Goal: Information Seeking & Learning: Check status

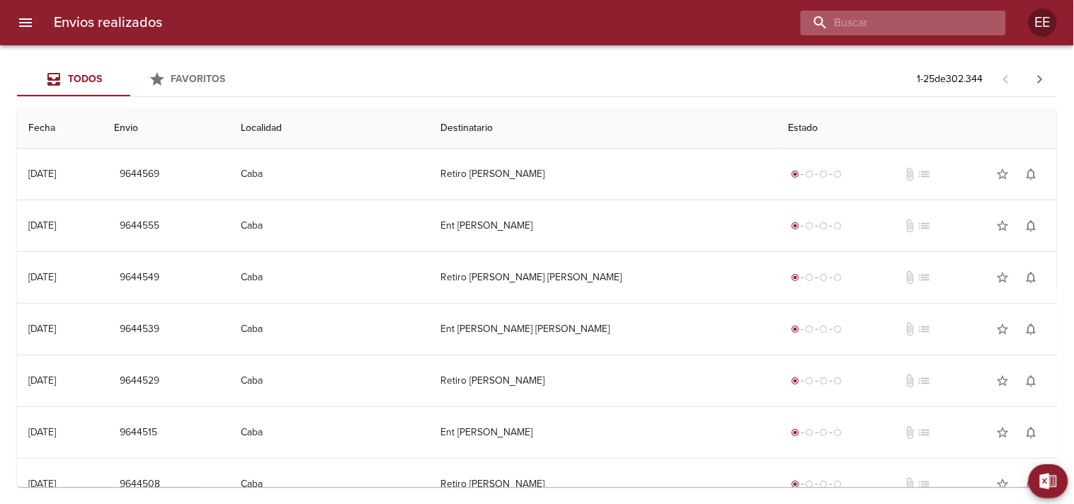
drag, startPoint x: 0, startPoint y: 0, endPoint x: 911, endPoint y: 16, distance: 911.3
click at [911, 16] on input "buscar" at bounding box center [891, 23] width 181 height 25
paste input "[PERSON_NAME]"
type input "[PERSON_NAME]"
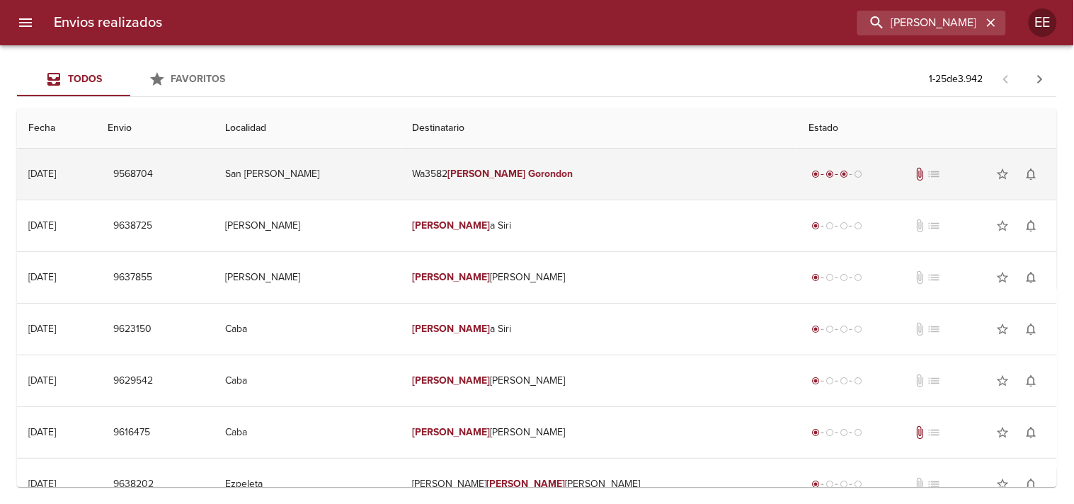
click at [489, 163] on td "Wa3582 [PERSON_NAME]" at bounding box center [599, 174] width 396 height 51
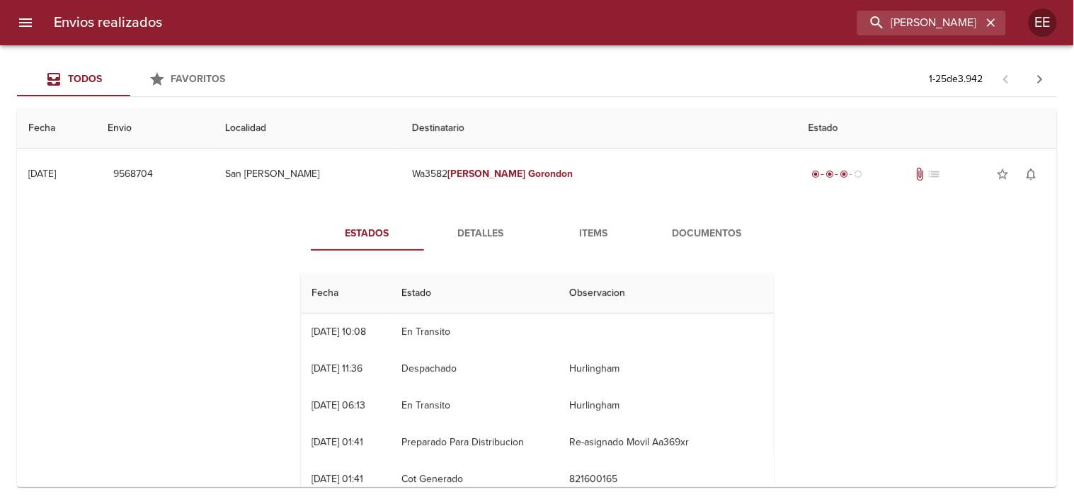
click at [458, 234] on span "Detalles" at bounding box center [481, 234] width 96 height 18
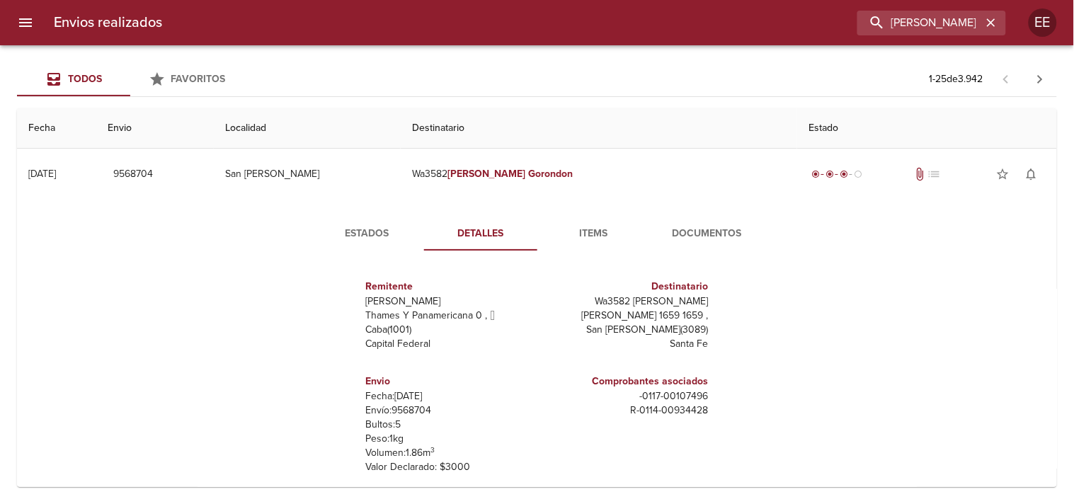
click at [401, 411] on p "Envío: 9568704" at bounding box center [449, 411] width 166 height 14
copy p "9568704"
click at [593, 241] on span "Items" at bounding box center [594, 234] width 96 height 18
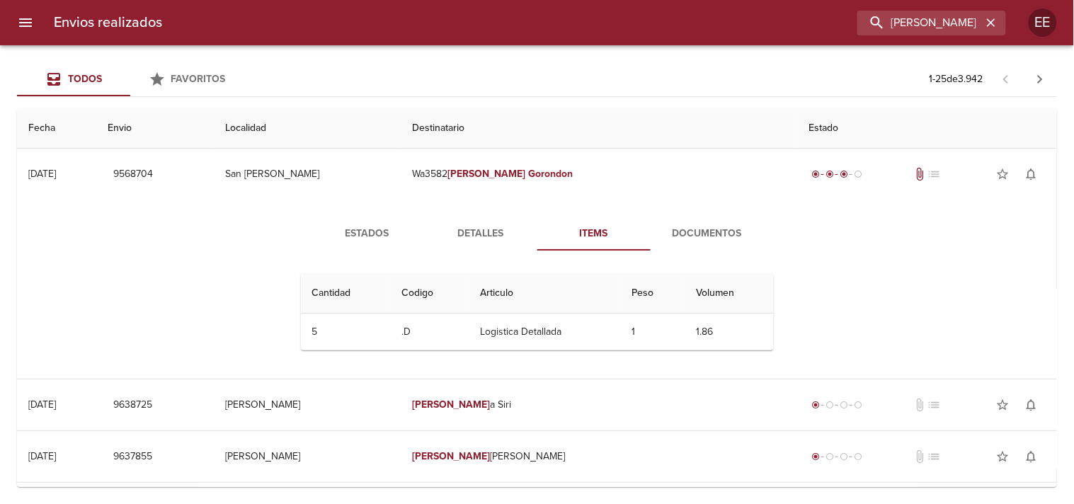
click at [669, 222] on button "Documentos" at bounding box center [707, 234] width 113 height 34
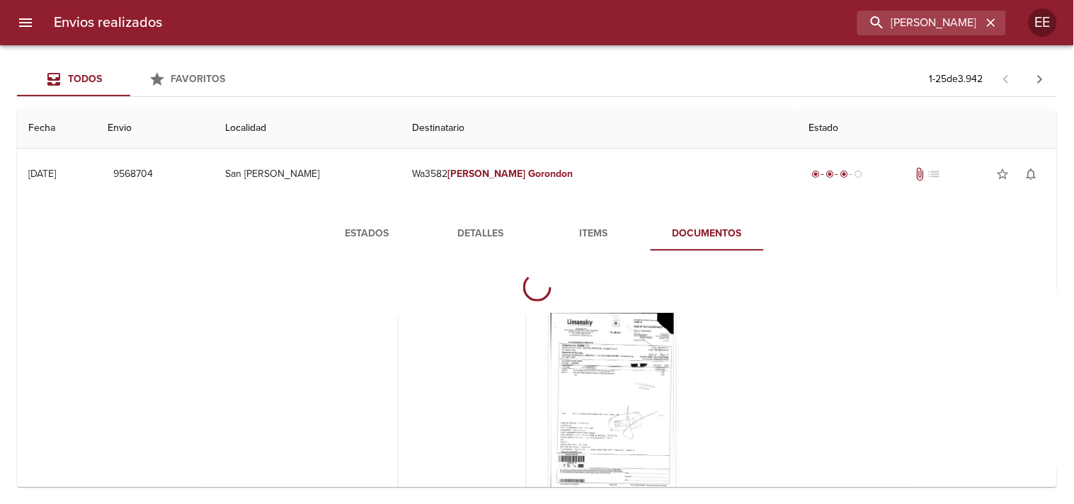
scroll to position [79, 0]
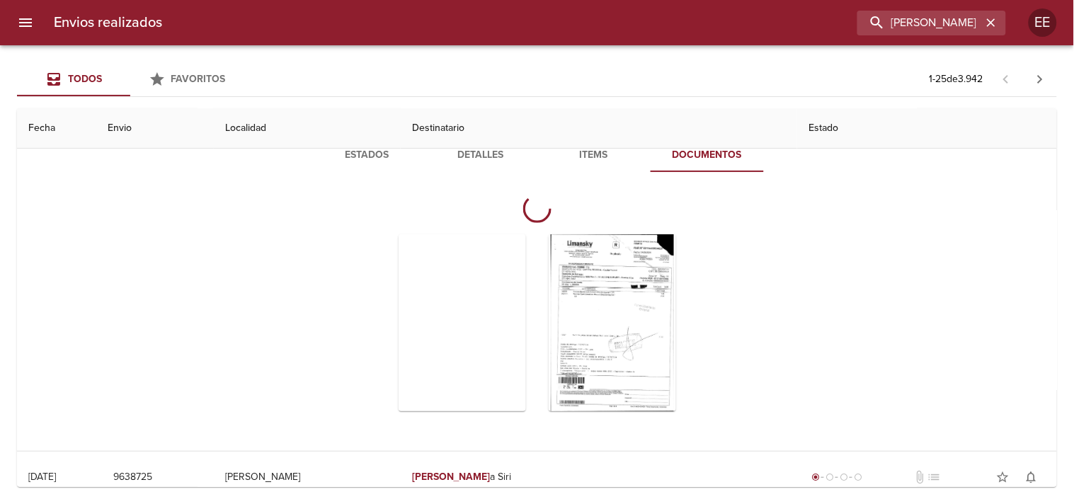
click at [487, 165] on button "Detalles" at bounding box center [480, 155] width 113 height 34
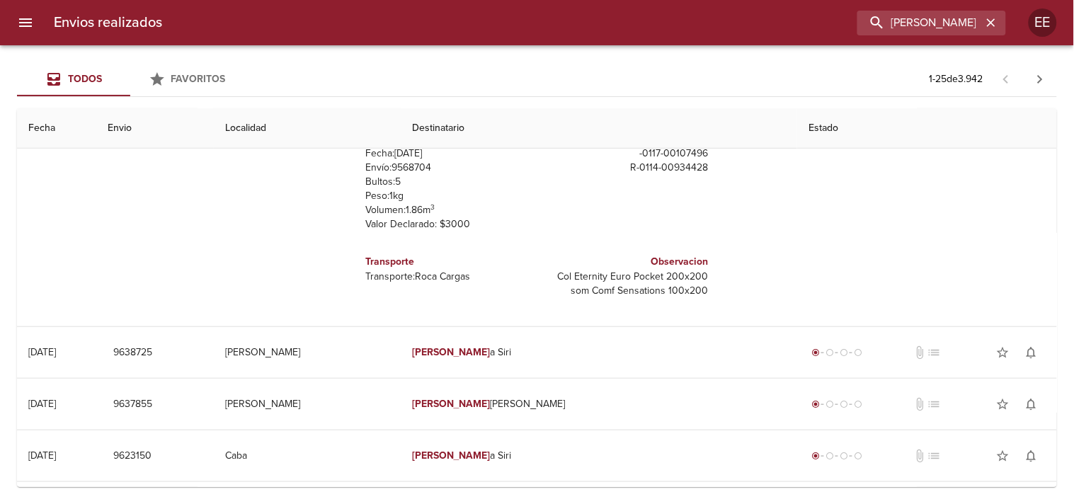
scroll to position [0, 0]
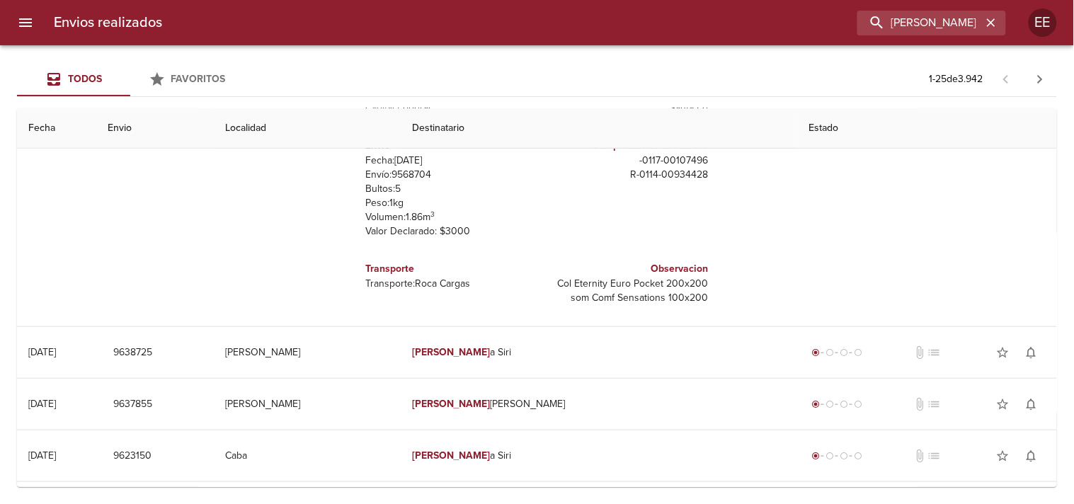
click at [404, 178] on p "Envío: 9568704" at bounding box center [449, 175] width 166 height 14
copy p "9568704"
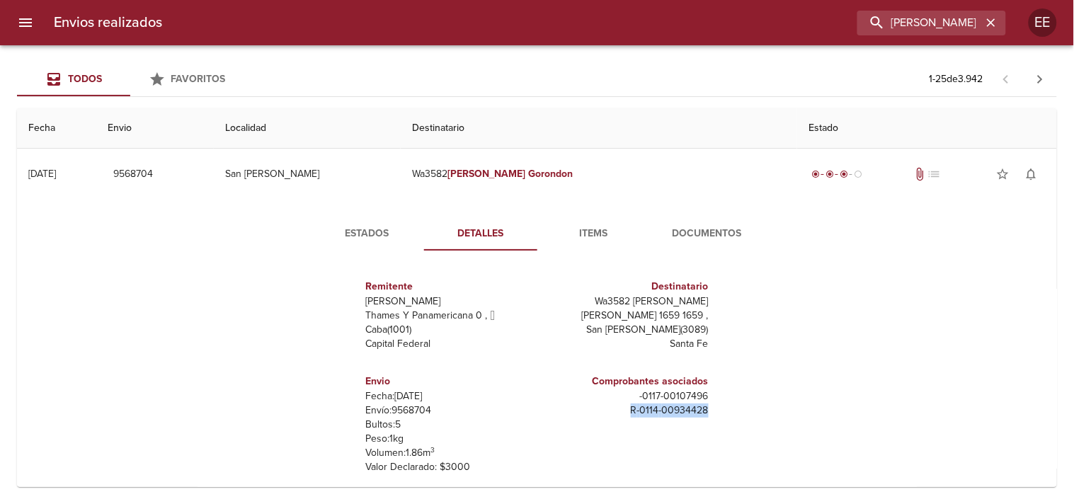
drag, startPoint x: 602, startPoint y: 421, endPoint x: 730, endPoint y: 386, distance: 132.8
click at [731, 406] on div "Remitente Wamaro Sa Thames Y Panamericana 0 ,   Caba ( 1001 ) Capital Federal D…" at bounding box center [537, 403] width 484 height 283
copy p "R - 0114 - 00934428"
drag, startPoint x: 581, startPoint y: 302, endPoint x: 695, endPoint y: 298, distance: 114.0
click at [695, 298] on p "Wa3582 [PERSON_NAME]" at bounding box center [626, 302] width 166 height 14
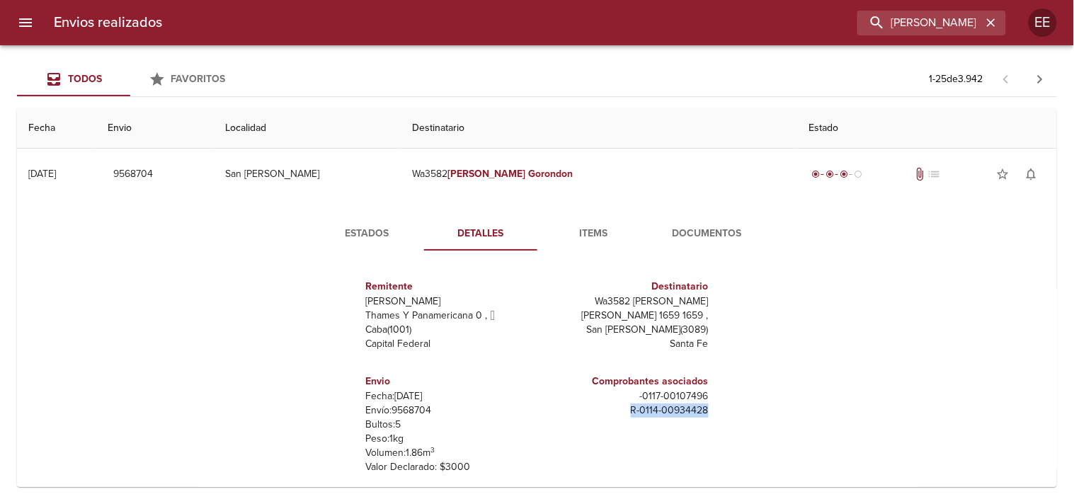
copy p "Wa3582 [PERSON_NAME]"
